Goal: Submit feedback/report problem

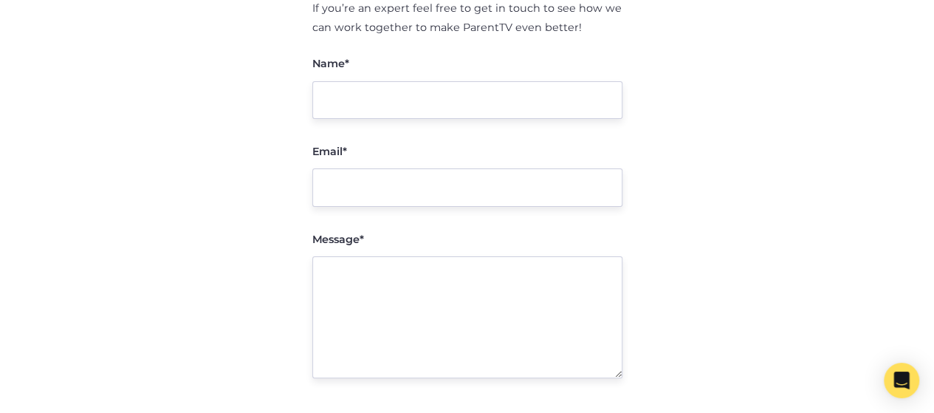
scroll to position [414, 0]
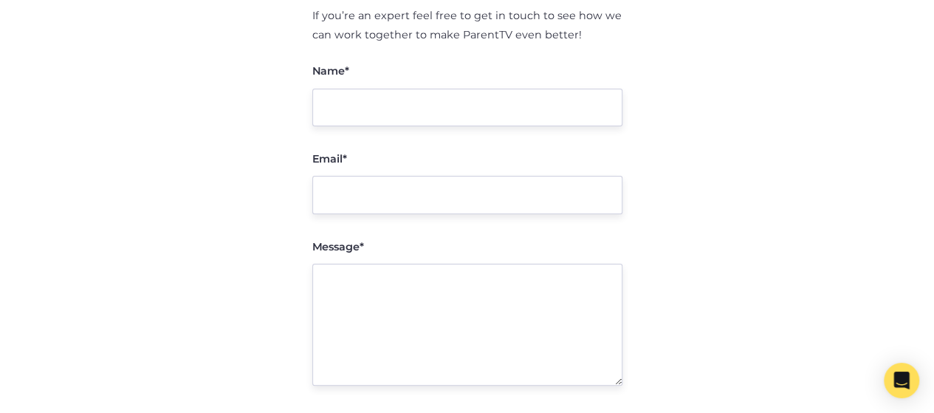
click at [487, 264] on textarea "Message*" at bounding box center [467, 325] width 310 height 122
paste textarea "Hello there, I hope you are doing well! I am reaching out to discuss a mutually…"
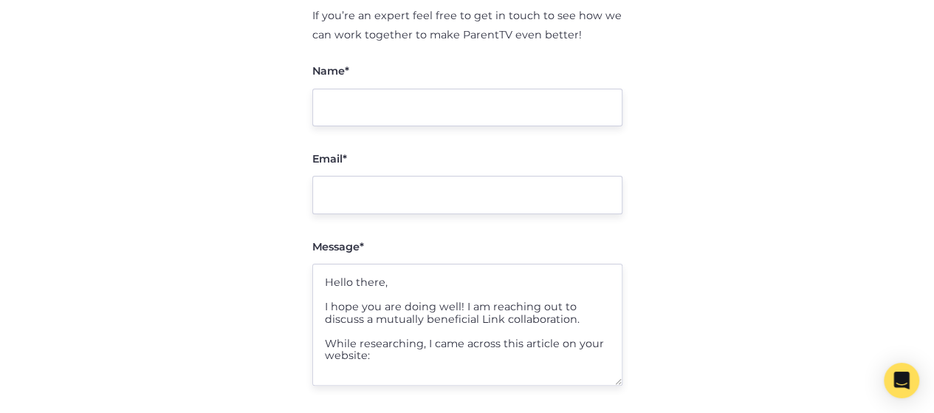
scroll to position [307, 0]
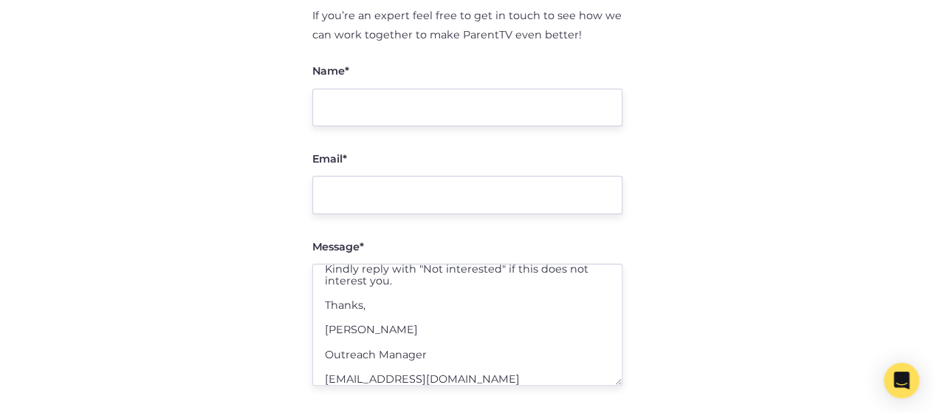
type textarea "Hello there, I hope you are doing well! I am reaching out to discuss a mutually…"
click at [430, 176] on input "Email*" at bounding box center [467, 195] width 310 height 38
type input "[EMAIL_ADDRESS][DOMAIN_NAME]"
type input "[PERSON_NAME]"
click at [433, 268] on textarea "Hello there, I hope you are doing well! I am reaching out to discuss a mutually…" at bounding box center [467, 325] width 310 height 122
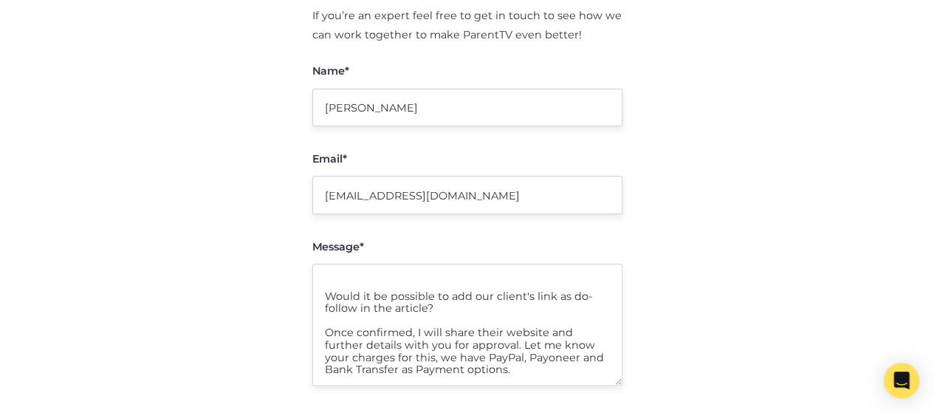
scroll to position [97, 0]
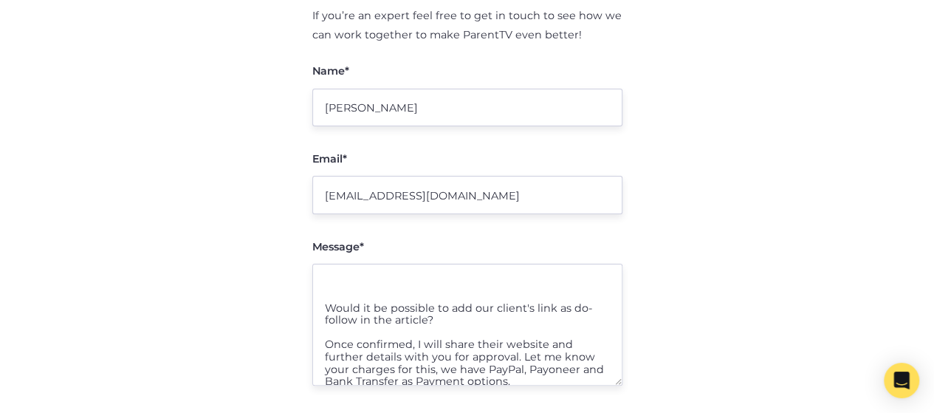
paste textarea "[URL][DOMAIN_NAME]"
type textarea "Hello there, I hope you are doing well! I am reaching out to discuss a mutually…"
checkbox input "true"
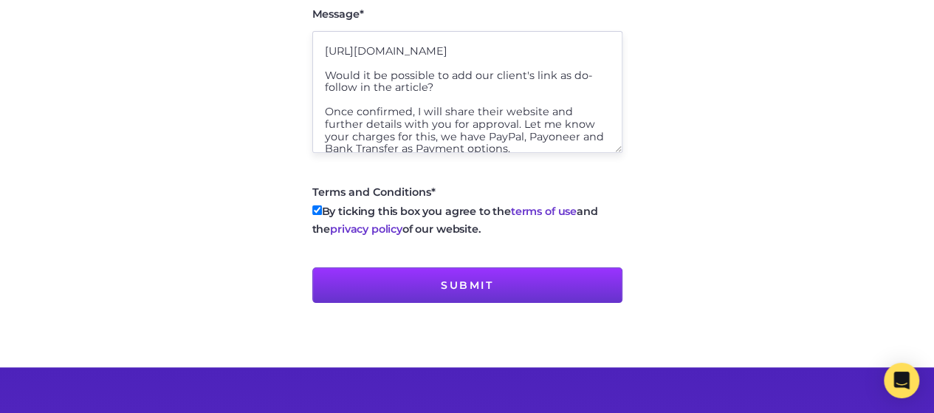
scroll to position [637, 0]
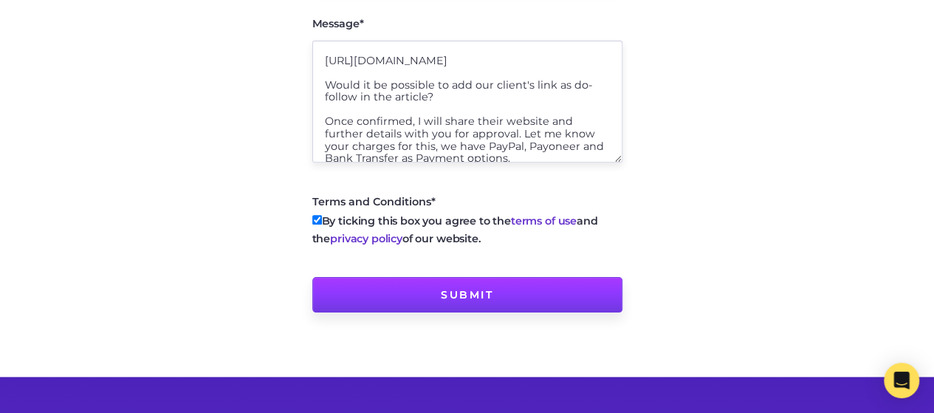
click at [455, 277] on input "Submit" at bounding box center [467, 294] width 310 height 35
type input "Sending message..."
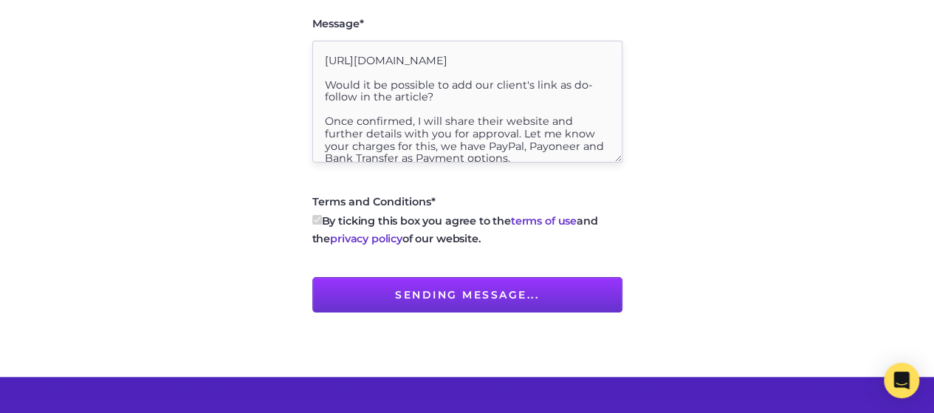
type input "Submit"
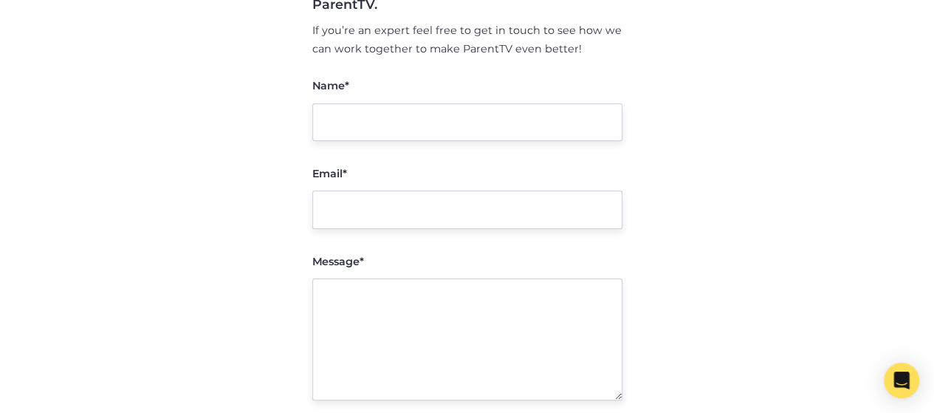
scroll to position [348, 0]
